Goal: Information Seeking & Learning: Learn about a topic

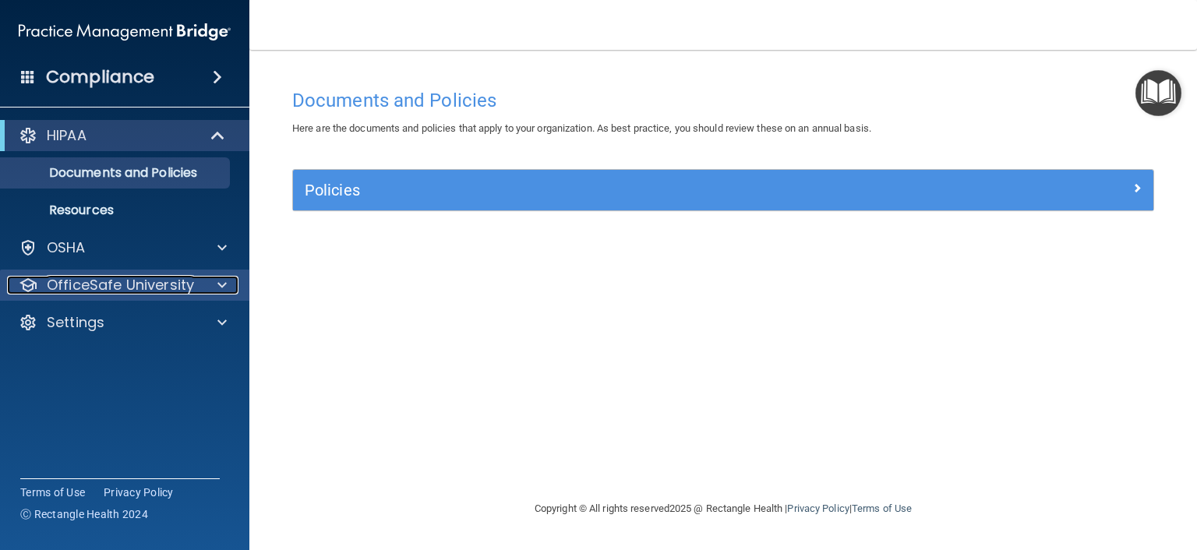
click at [112, 281] on p "OfficeSafe University" at bounding box center [120, 285] width 147 height 19
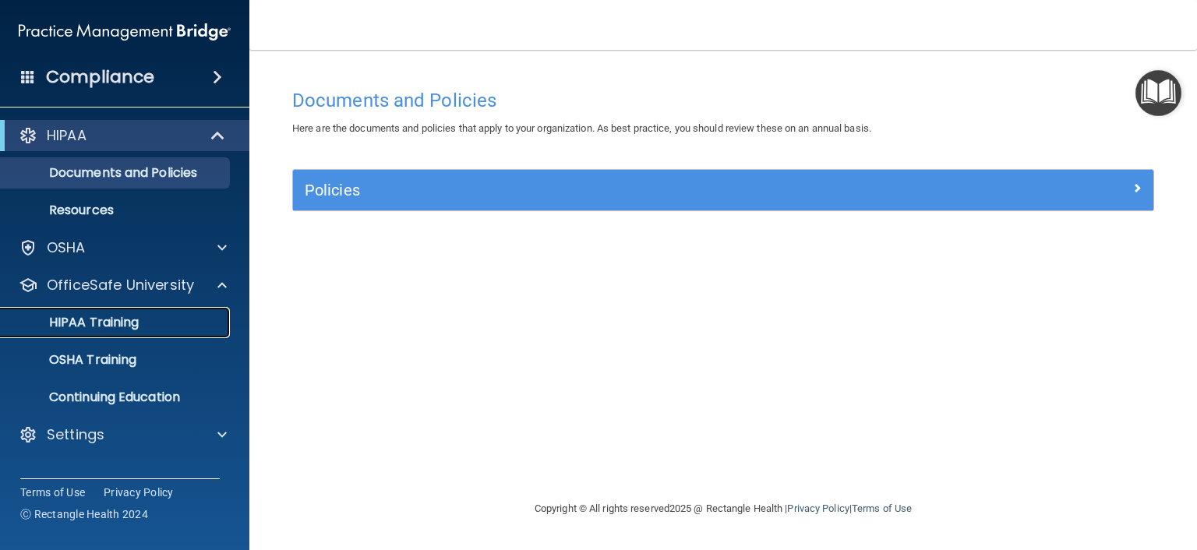
click at [82, 330] on p "HIPAA Training" at bounding box center [74, 323] width 129 height 16
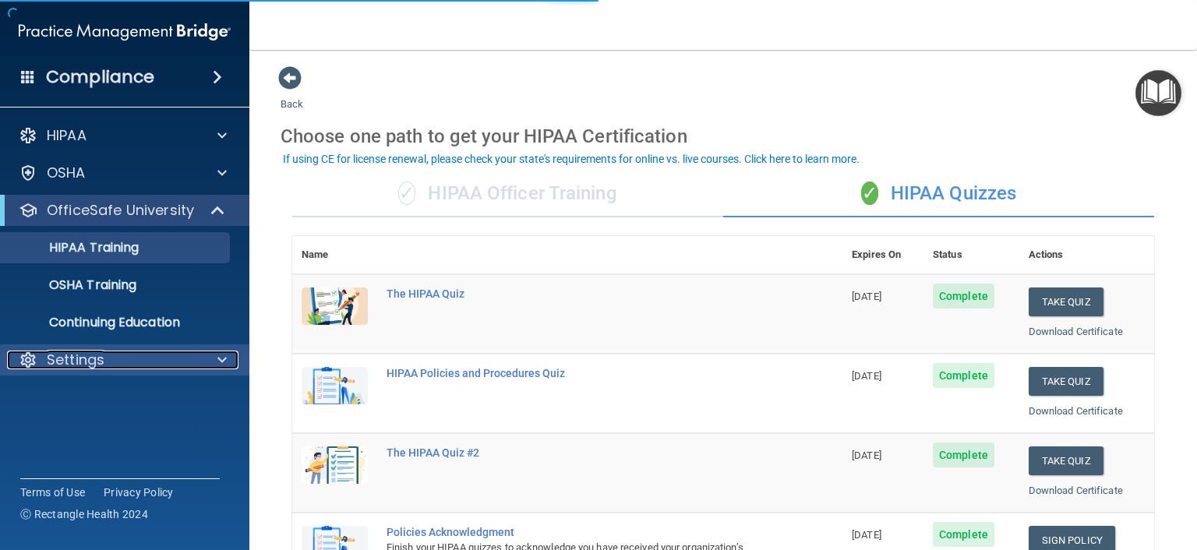
click at [75, 364] on p "Settings" at bounding box center [76, 360] width 58 height 19
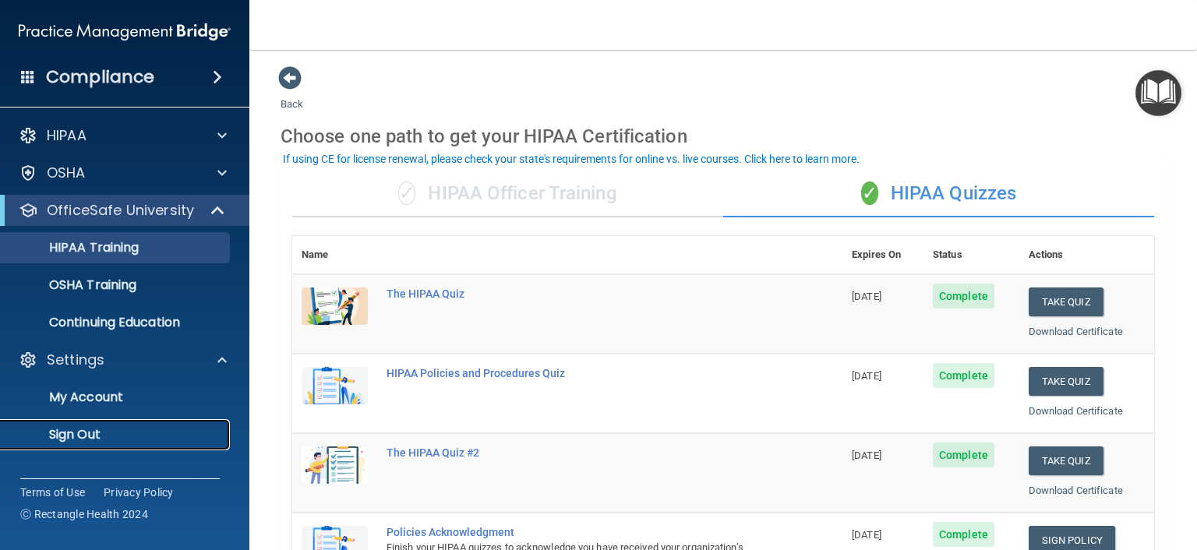
click at [76, 436] on p "Sign Out" at bounding box center [116, 435] width 213 height 16
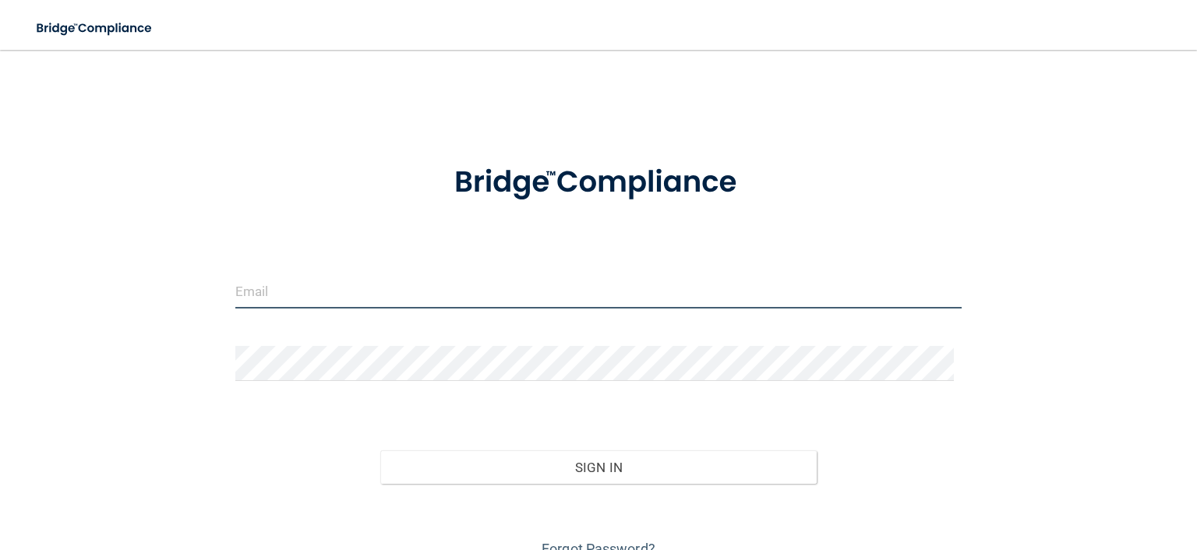
click at [249, 303] on input "email" at bounding box center [598, 291] width 727 height 35
type input "[EMAIL_ADDRESS][DOMAIN_NAME]"
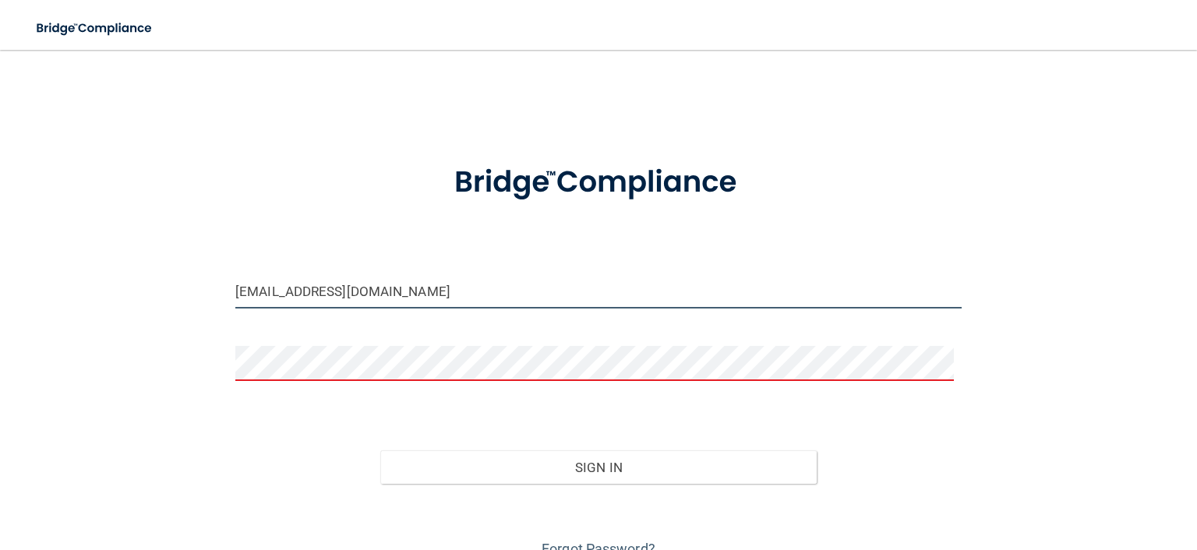
click at [331, 306] on input "[EMAIL_ADDRESS][DOMAIN_NAME]" at bounding box center [598, 291] width 727 height 35
drag, startPoint x: 427, startPoint y: 297, endPoint x: 184, endPoint y: 263, distance: 245.5
click at [196, 265] on div "[EMAIL_ADDRESS][DOMAIN_NAME] Invalid email/password. You don't have permission …" at bounding box center [598, 313] width 1135 height 497
